Goal: Transaction & Acquisition: Purchase product/service

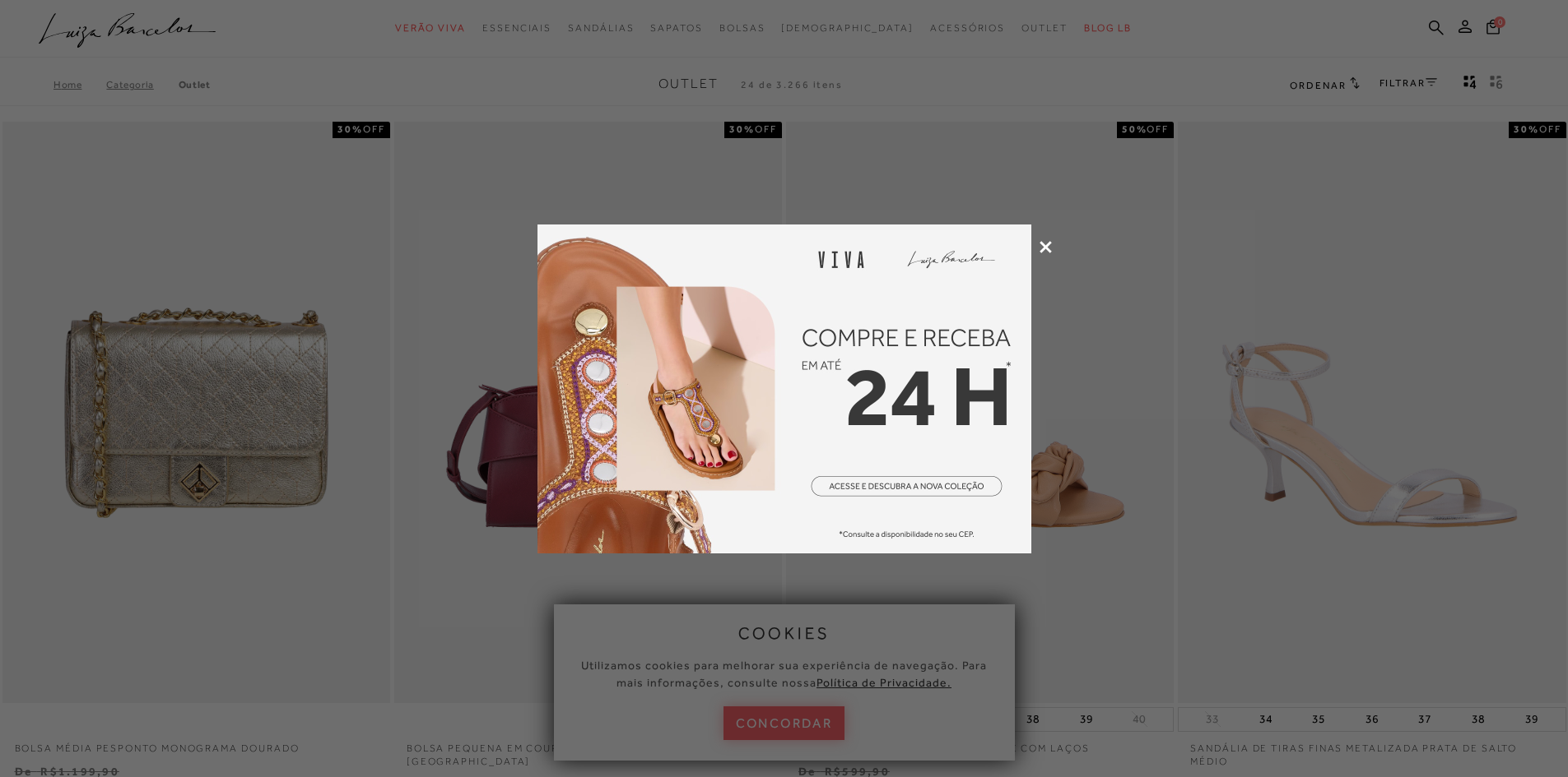
click at [1049, 250] on icon at bounding box center [1046, 247] width 12 height 12
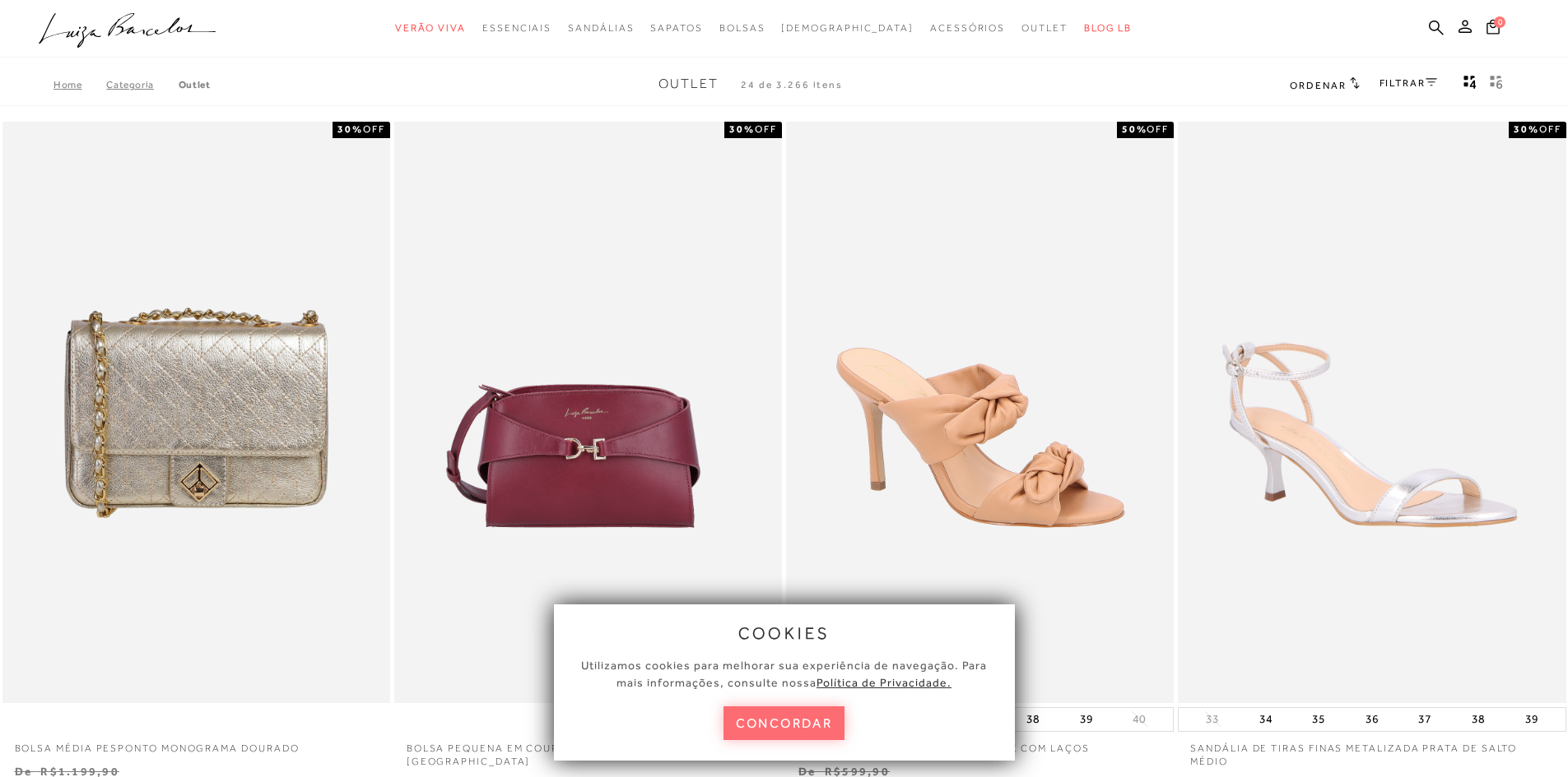
click at [777, 728] on button "concordar" at bounding box center [784, 723] width 121 height 34
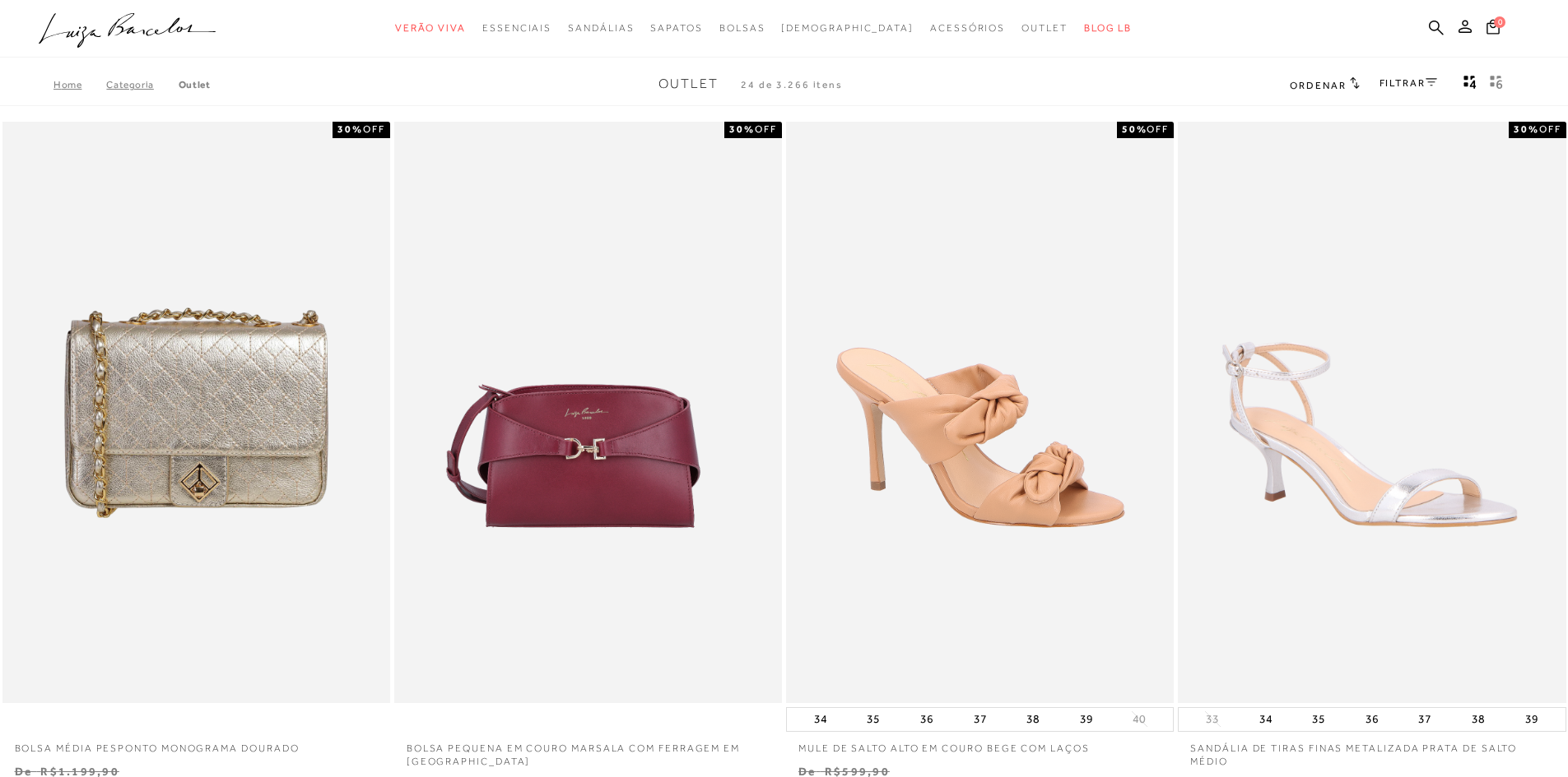
click at [1413, 88] on link "FILTRAR" at bounding box center [1408, 82] width 57 height 11
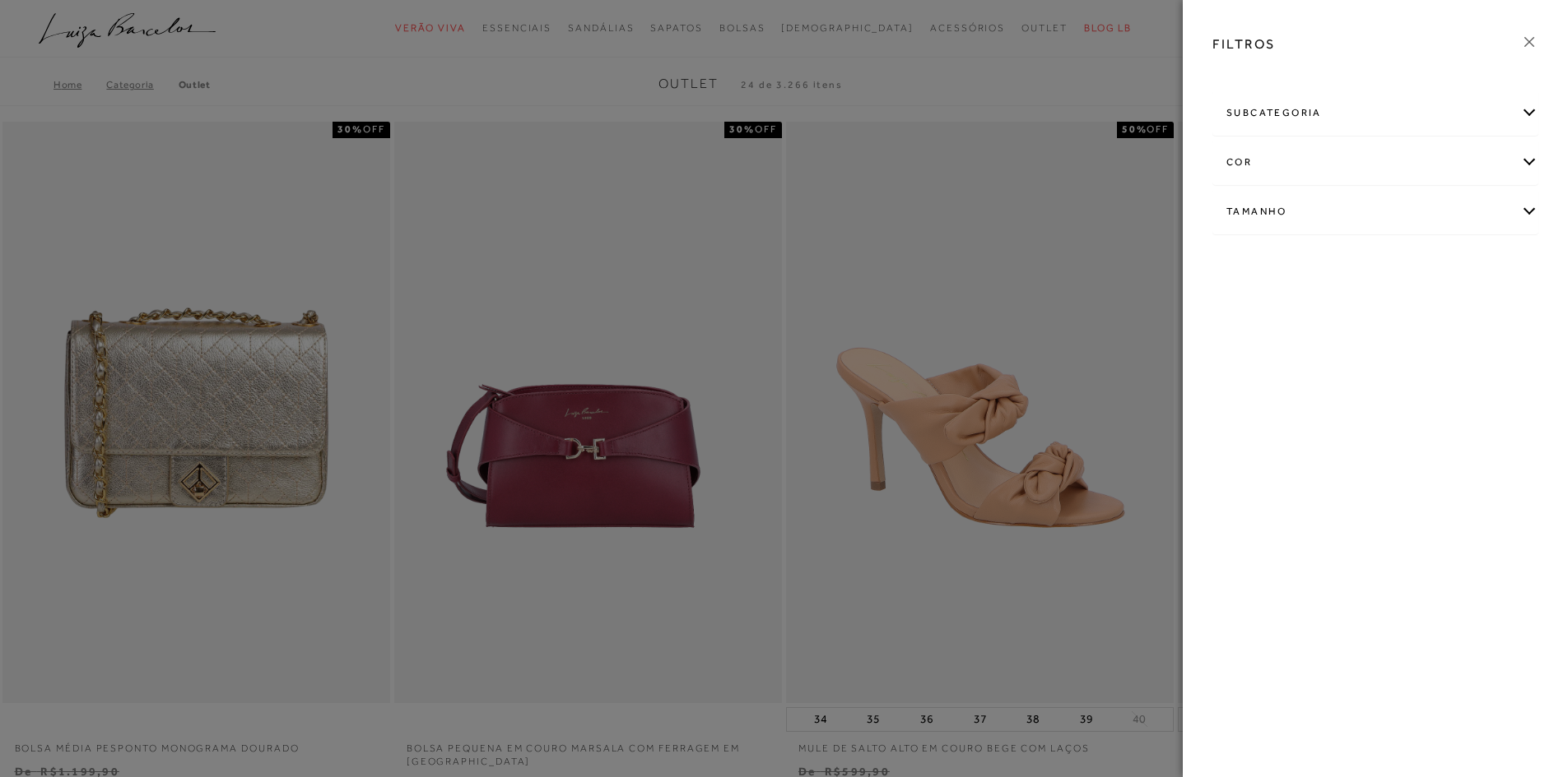
click at [1532, 115] on div "subcategoria" at bounding box center [1375, 113] width 325 height 43
click at [1534, 35] on icon at bounding box center [1529, 42] width 18 height 18
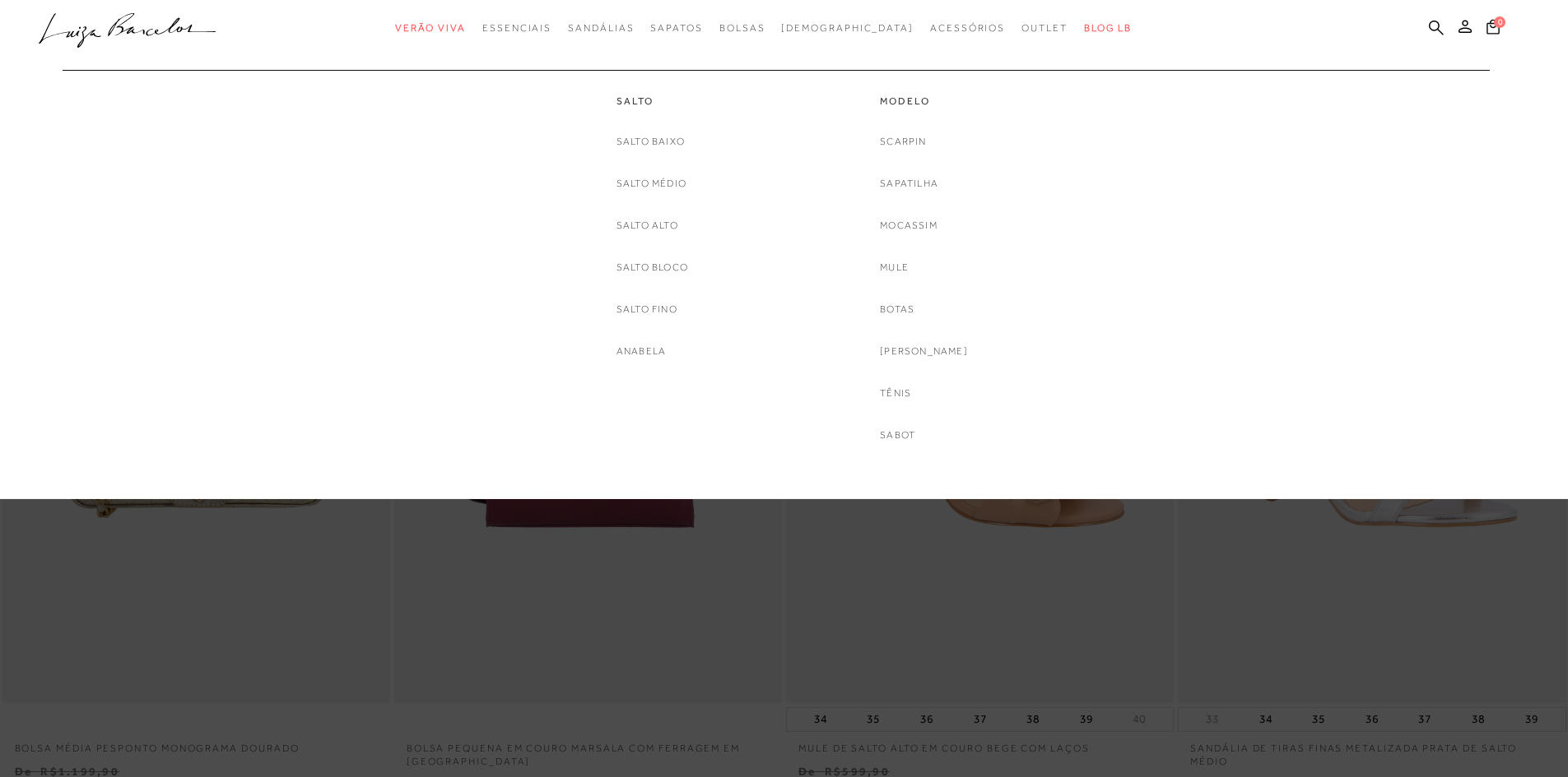
drag, startPoint x: 709, startPoint y: 88, endPoint x: 707, endPoint y: 121, distance: 33.1
click at [707, 112] on div "Salto [GEOGRAPHIC_DATA] Salto Médio [GEOGRAPHIC_DATA] Salto Bloco [GEOGRAPHIC_D…" at bounding box center [653, 215] width 247 height 291
click at [909, 262] on link "Mule" at bounding box center [894, 268] width 29 height 17
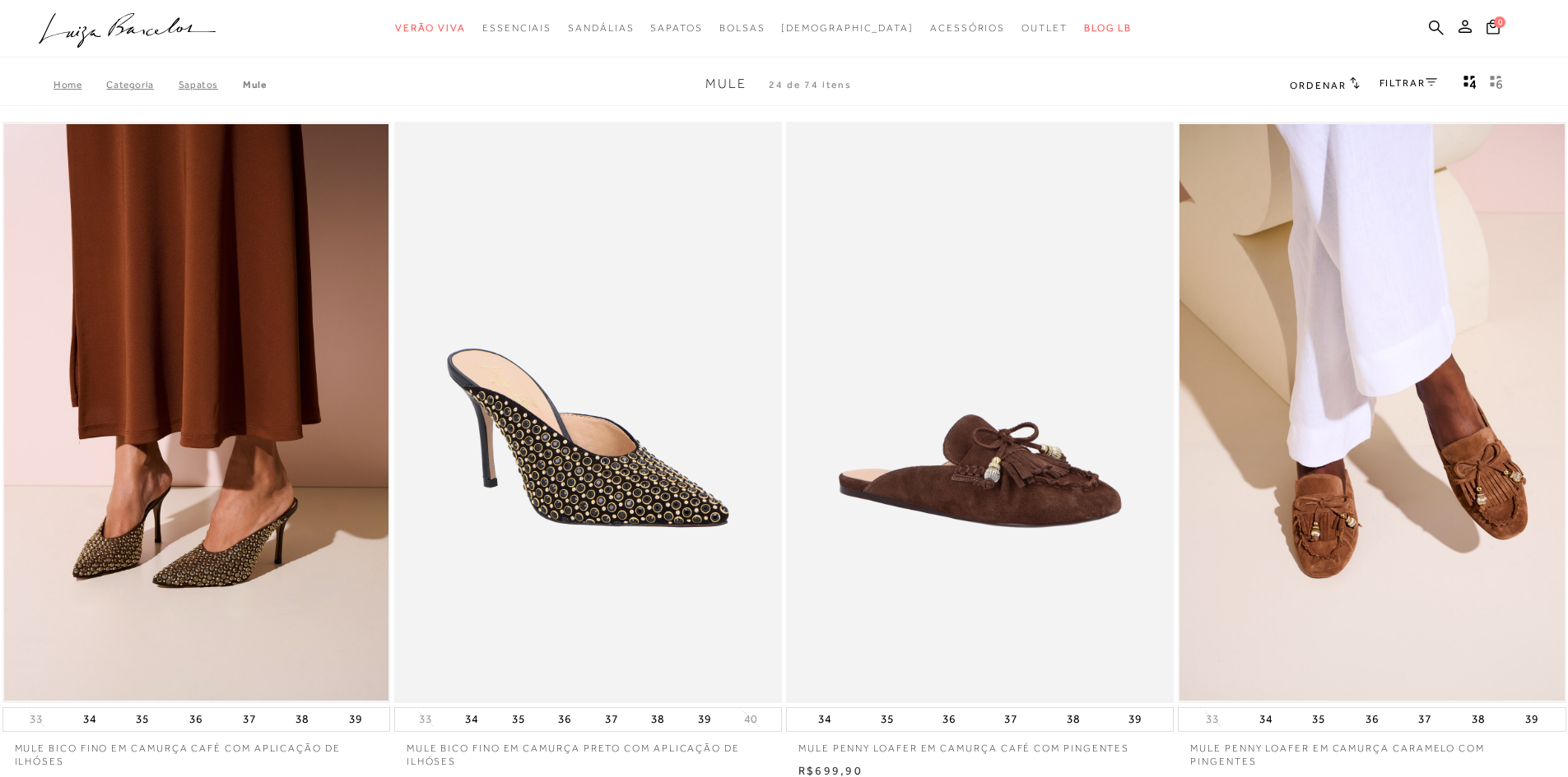
click at [1336, 80] on span "Ordenar" at bounding box center [1317, 85] width 56 height 11
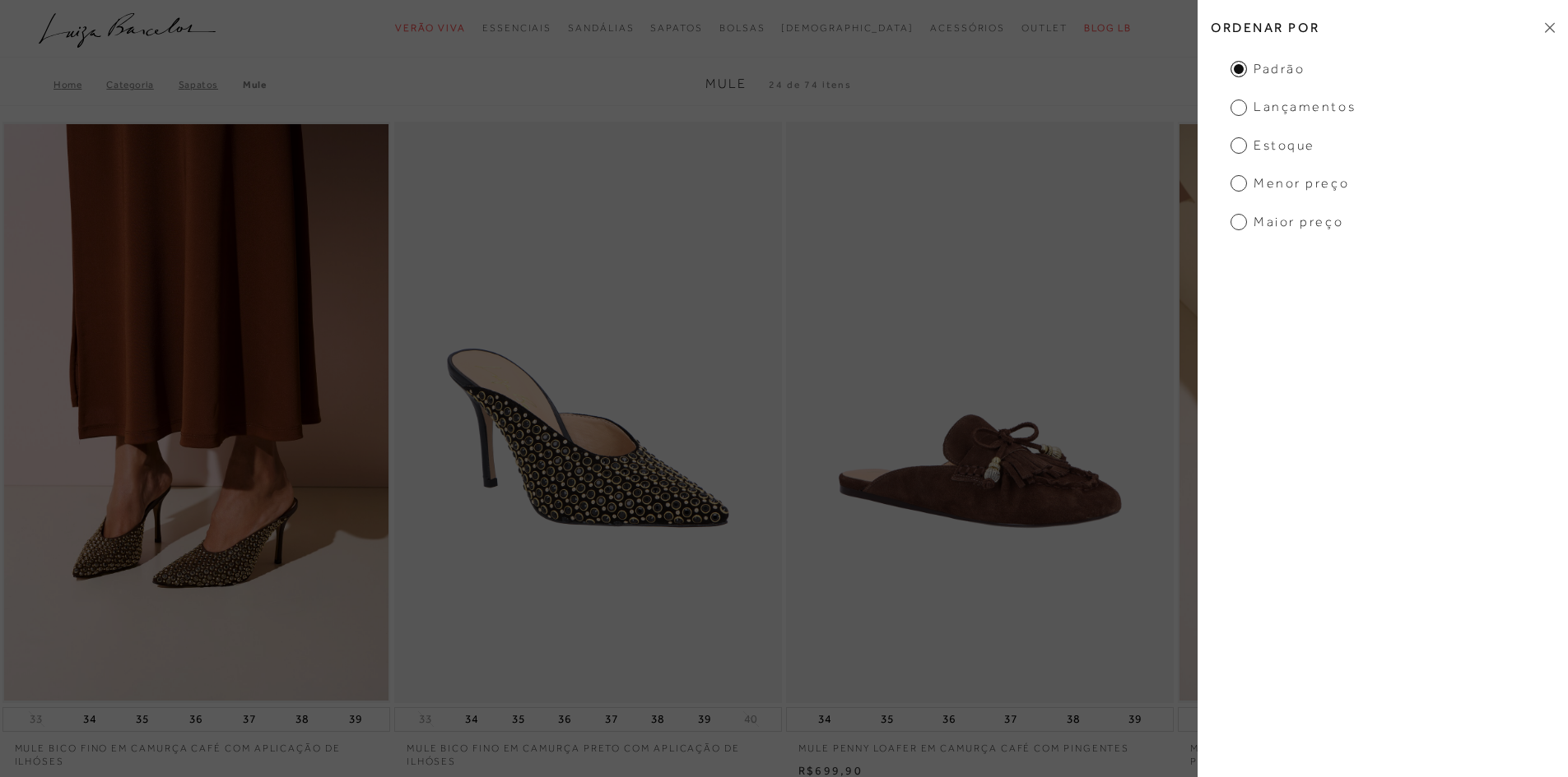
click at [1275, 186] on span "Menor preço" at bounding box center [1289, 183] width 119 height 18
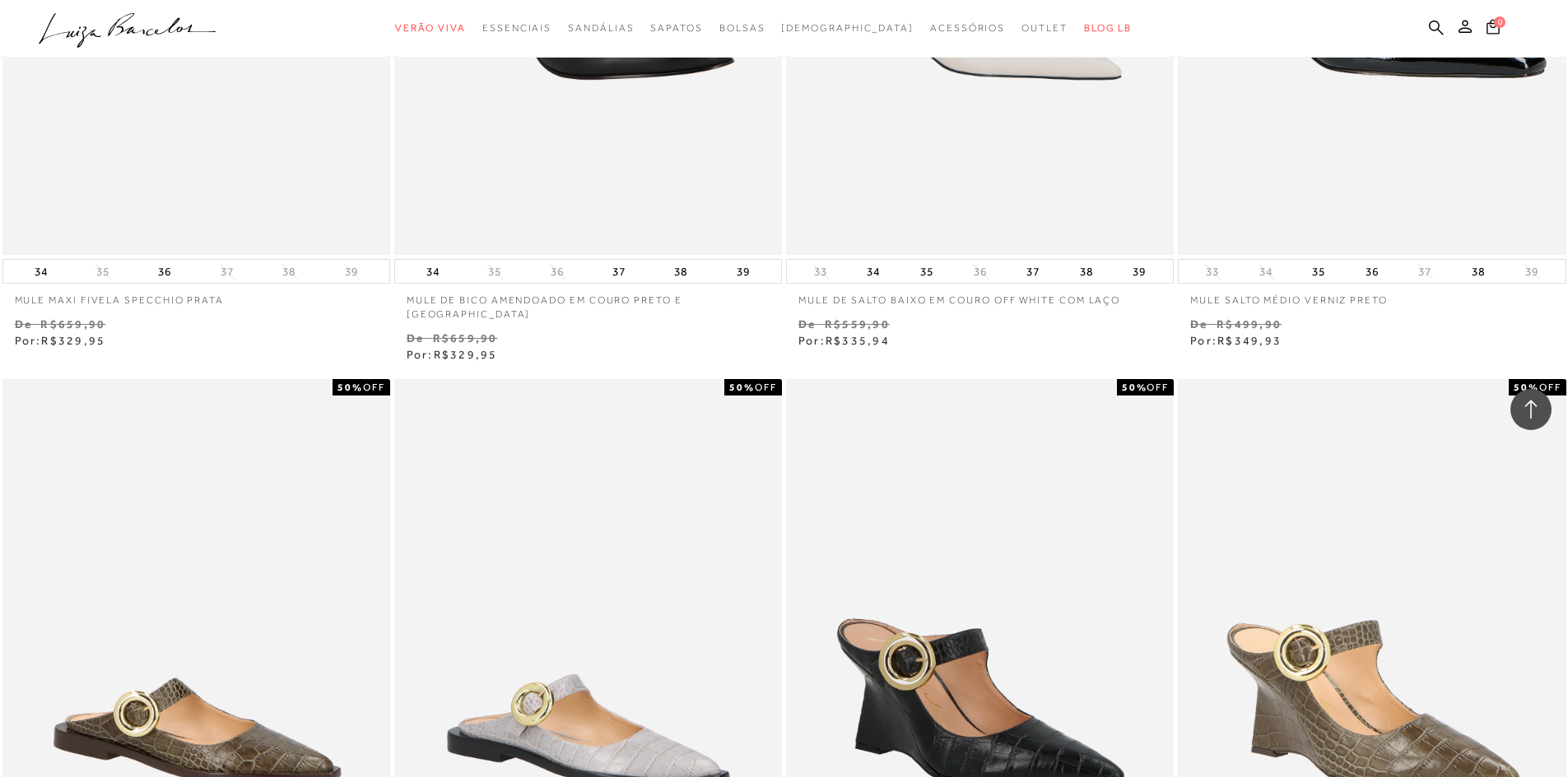
scroll to position [3455, 0]
